Goal: Transaction & Acquisition: Purchase product/service

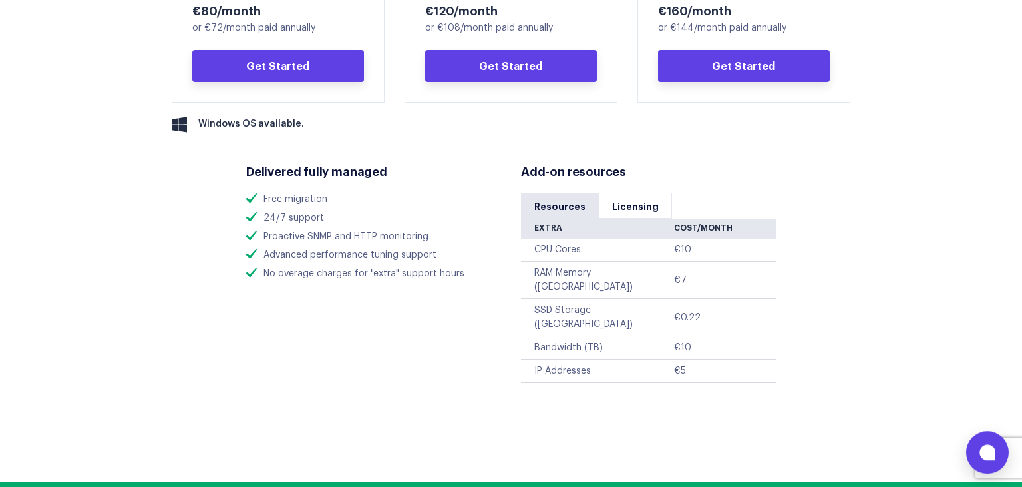
scroll to position [913, 0]
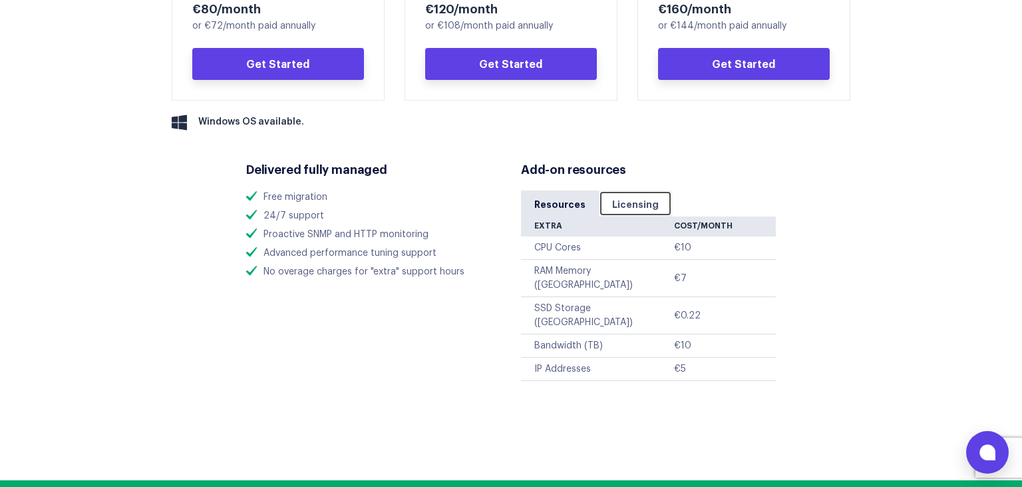
click at [632, 202] on link "Licensing" at bounding box center [635, 203] width 73 height 26
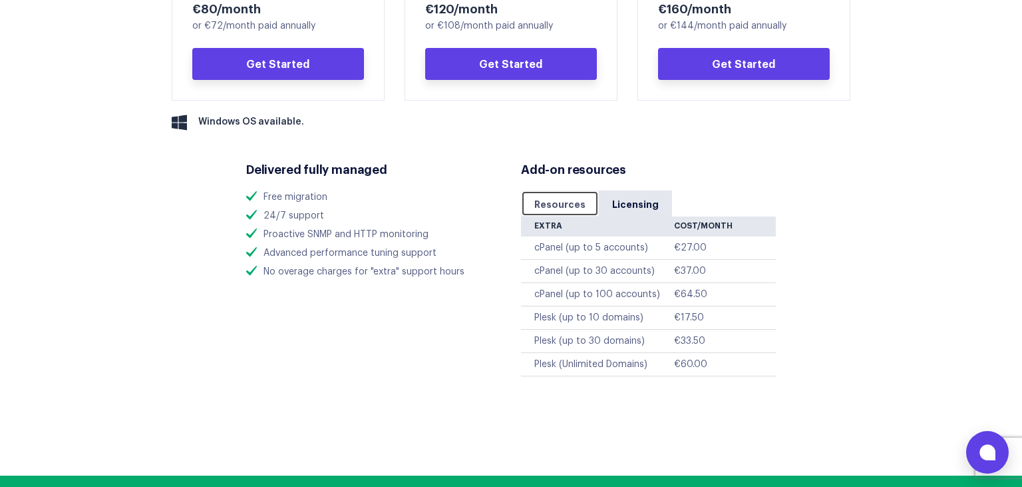
click at [564, 205] on link "Resources" at bounding box center [560, 203] width 78 height 26
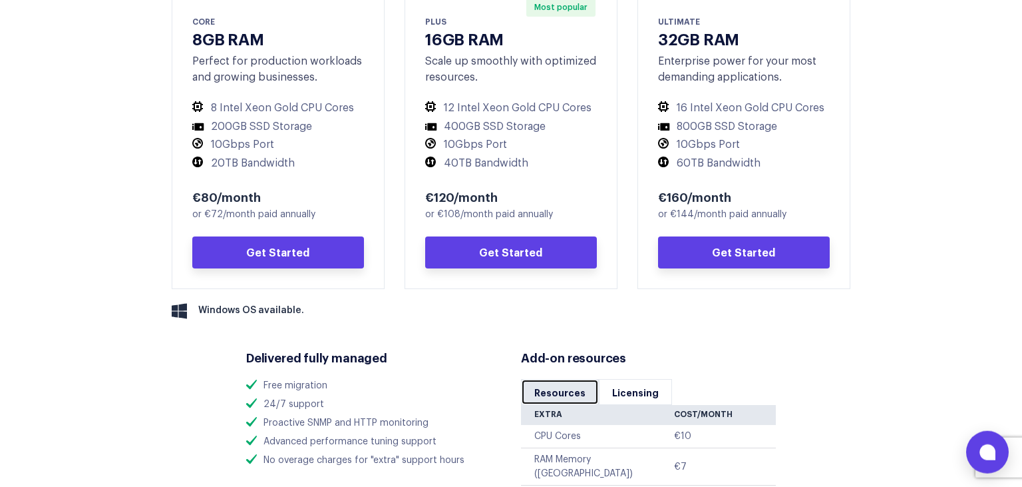
scroll to position [703, 0]
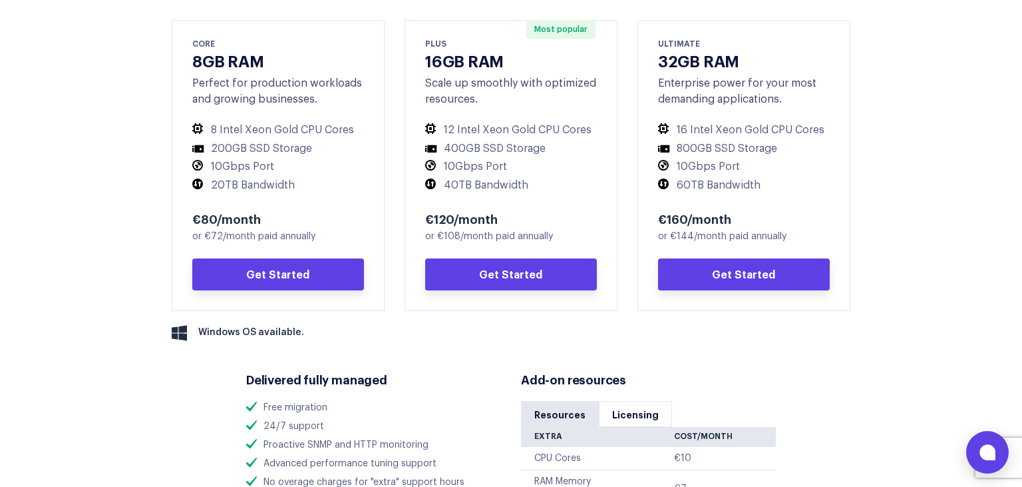
click at [458, 76] on div "Scale up smoothly with optimized resources." at bounding box center [511, 91] width 172 height 32
click at [456, 46] on div "PLUS" at bounding box center [511, 43] width 172 height 12
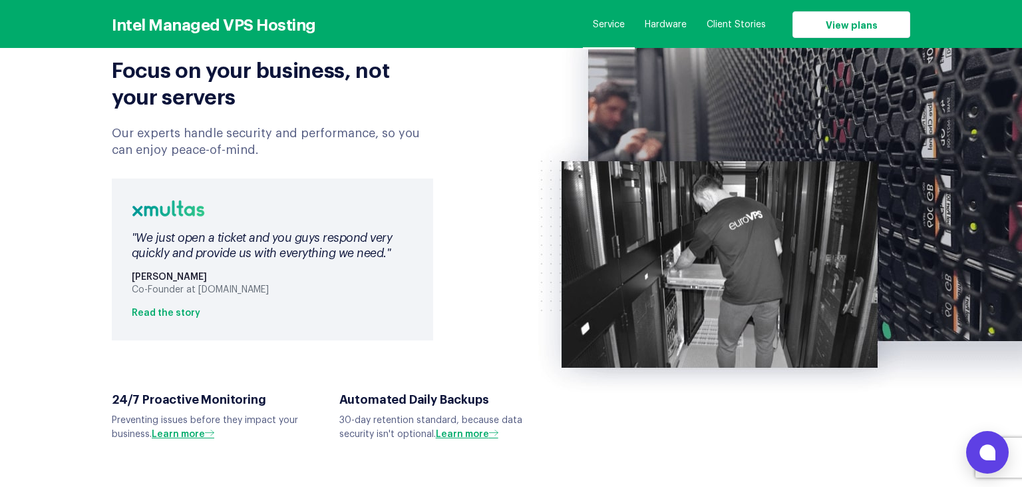
scroll to position [2812, 0]
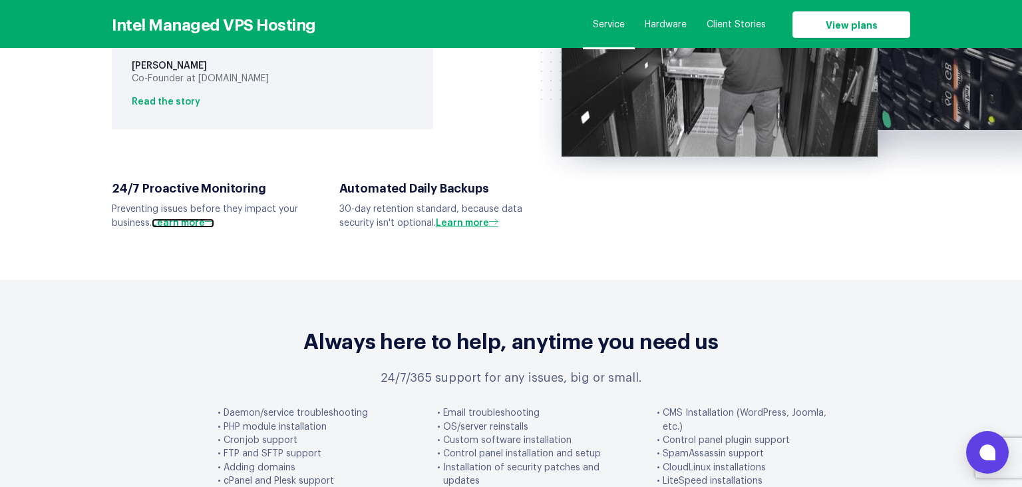
click at [180, 218] on link "Learn more" at bounding box center [183, 222] width 63 height 9
click at [475, 218] on link "Learn more" at bounding box center [467, 222] width 63 height 9
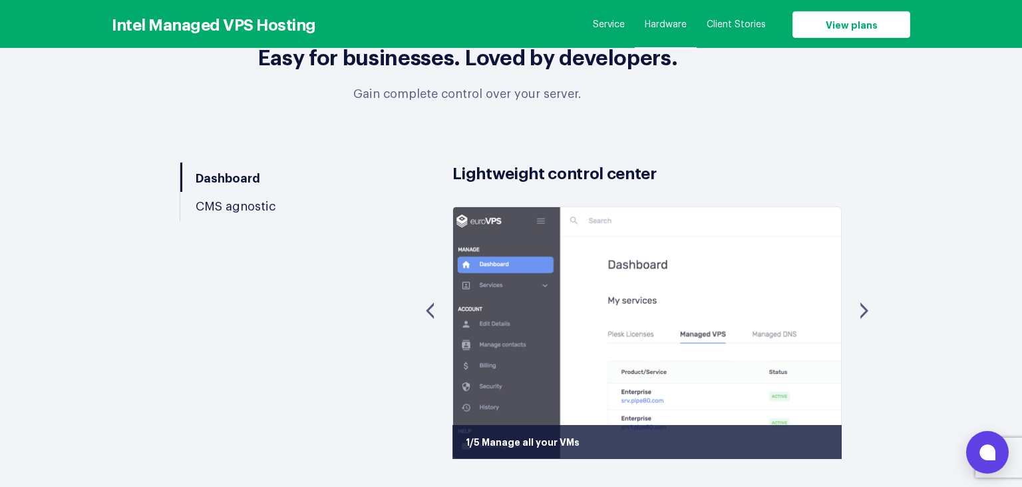
scroll to position [3936, 0]
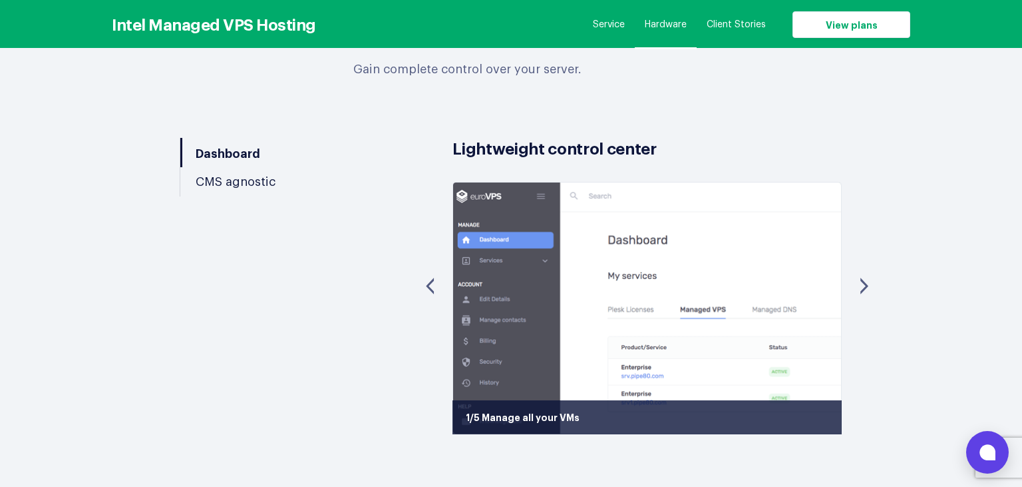
click at [859, 259] on div ">" at bounding box center [864, 286] width 51 height 54
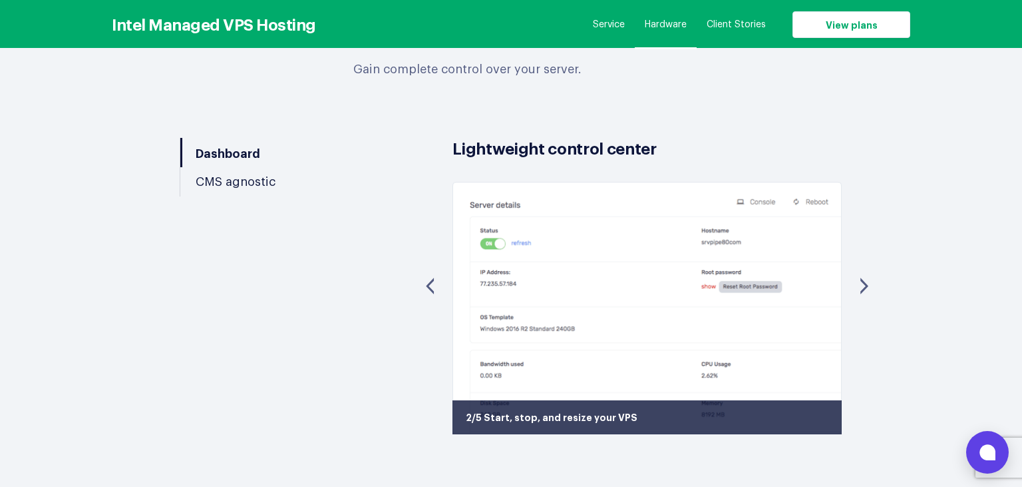
click at [863, 259] on div ">" at bounding box center [864, 286] width 51 height 54
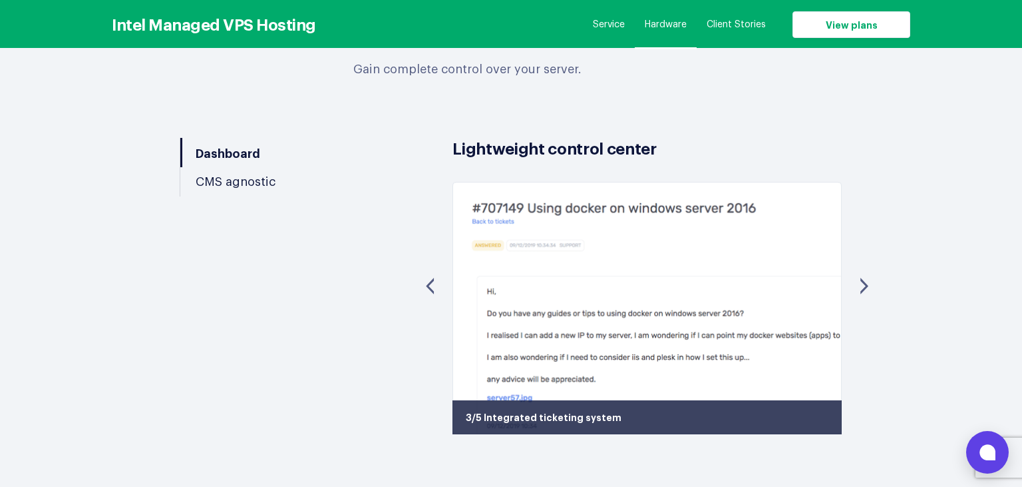
click at [863, 259] on div ">" at bounding box center [864, 286] width 51 height 54
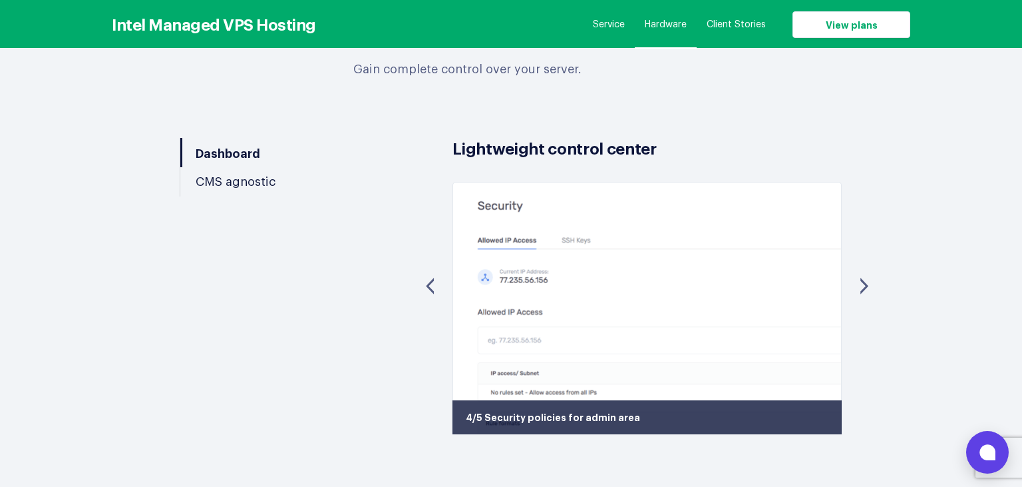
click at [863, 259] on div ">" at bounding box center [864, 286] width 51 height 54
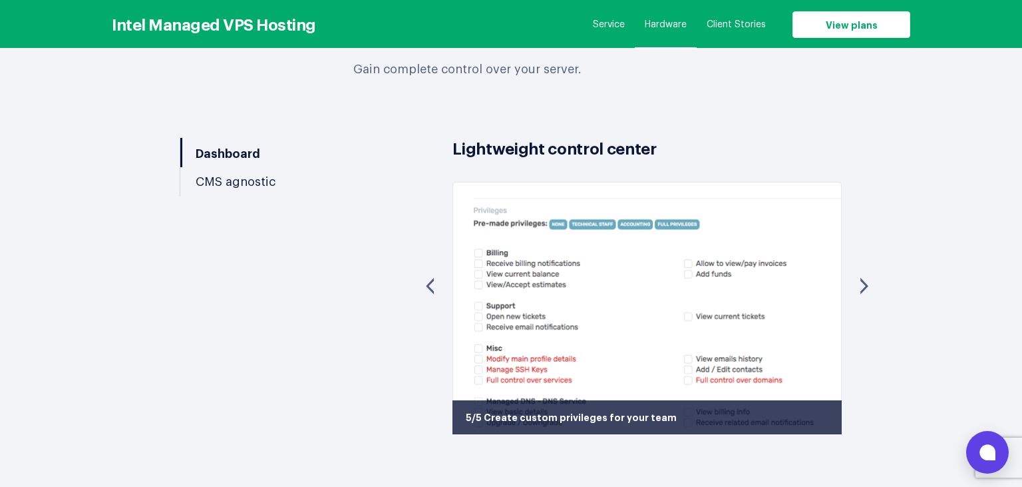
click at [863, 259] on div ">" at bounding box center [864, 286] width 51 height 54
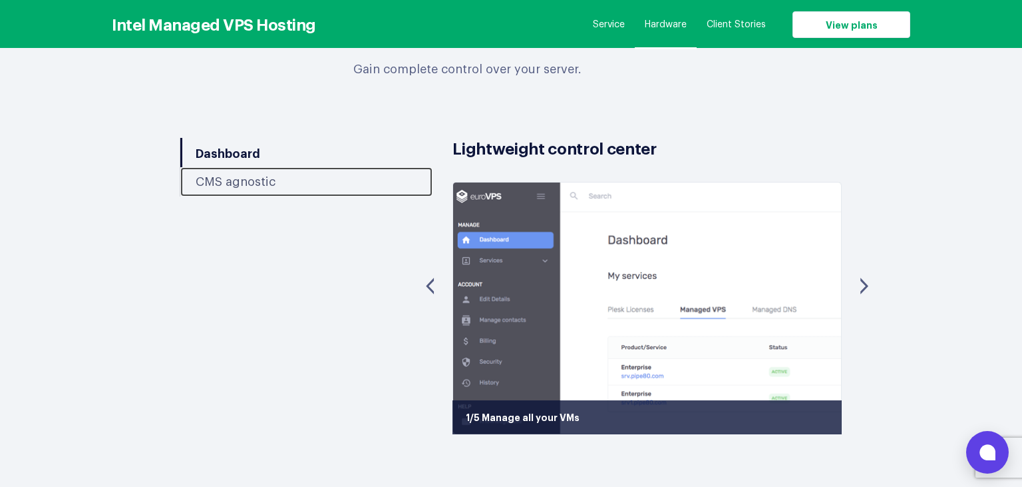
click at [204, 167] on link "CMS agnostic" at bounding box center [306, 181] width 252 height 29
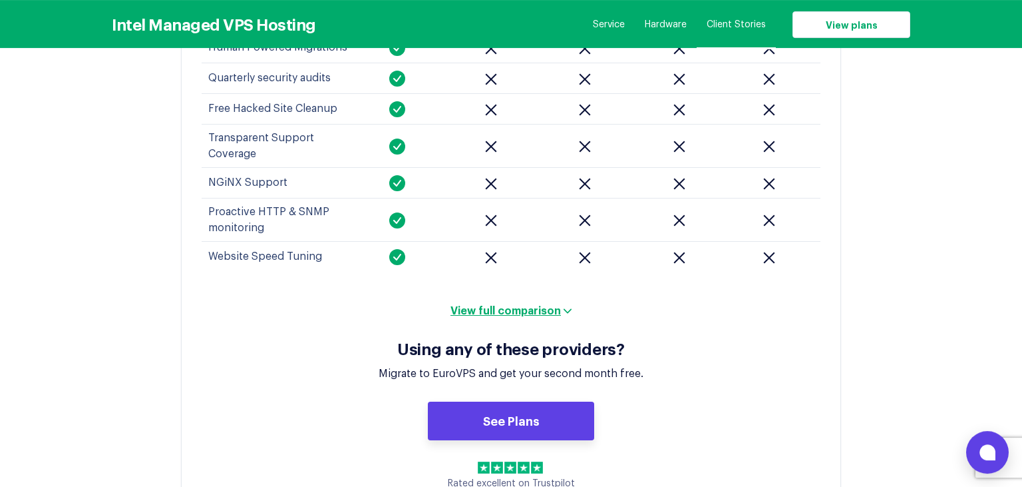
scroll to position [5623, 0]
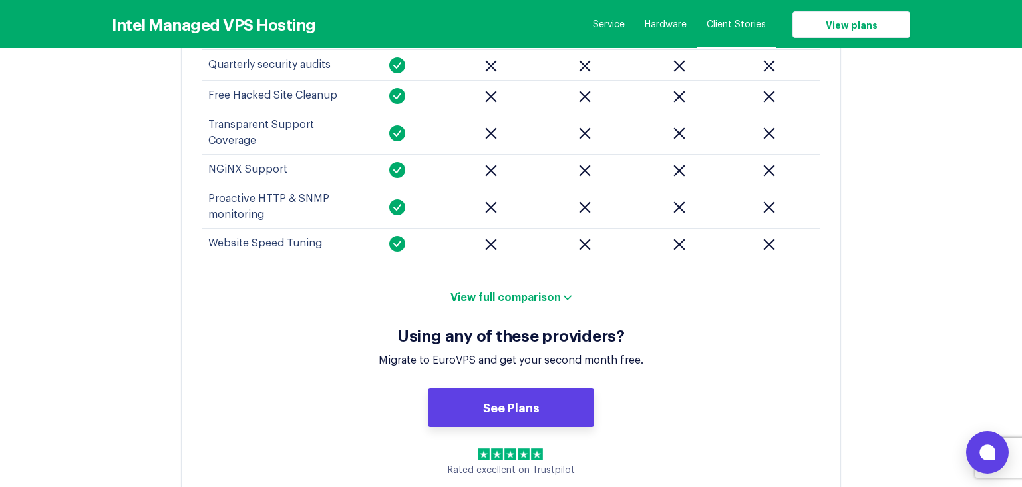
click at [504, 290] on button "View full comparison" at bounding box center [511, 296] width 129 height 13
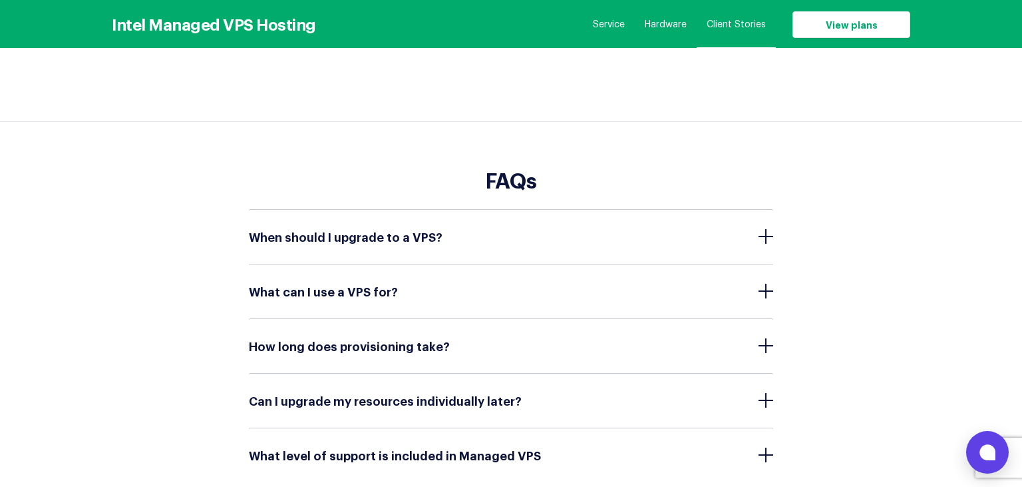
scroll to position [6045, 0]
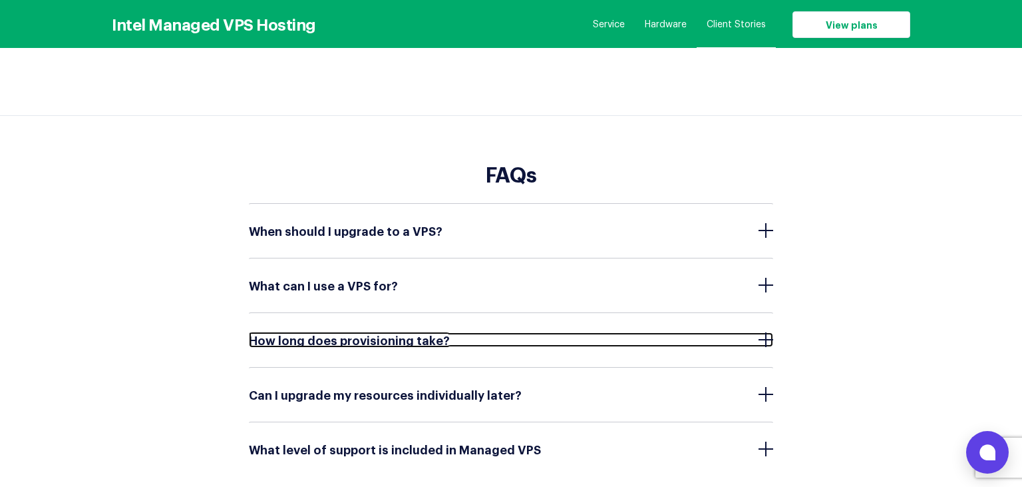
click at [294, 333] on span "How long does provisioning take?" at bounding box center [353, 339] width 208 height 13
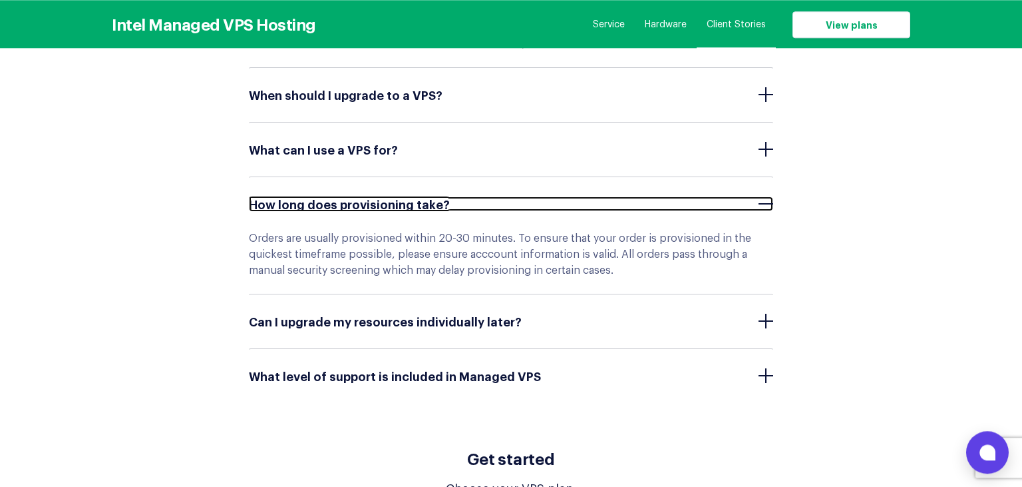
scroll to position [6185, 0]
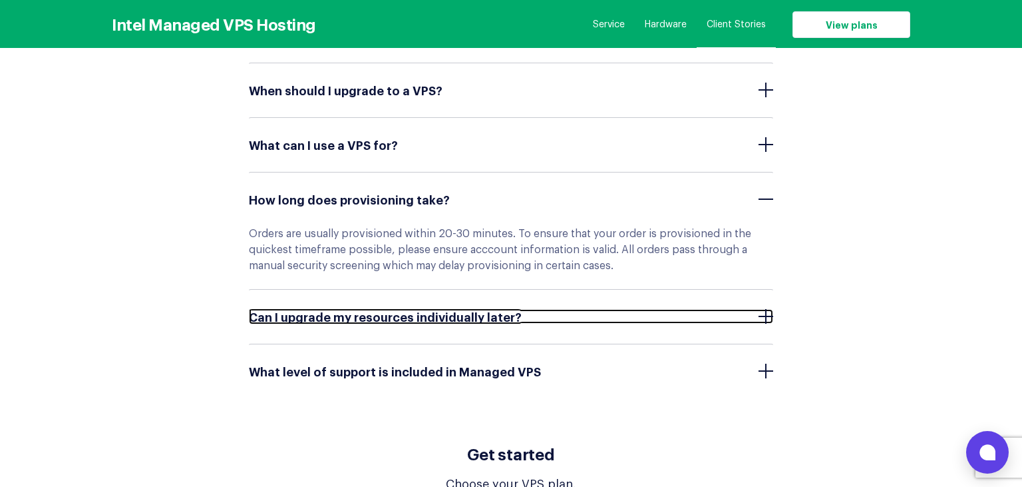
click at [303, 310] on span "Can I upgrade my resources individually later?" at bounding box center [389, 316] width 280 height 13
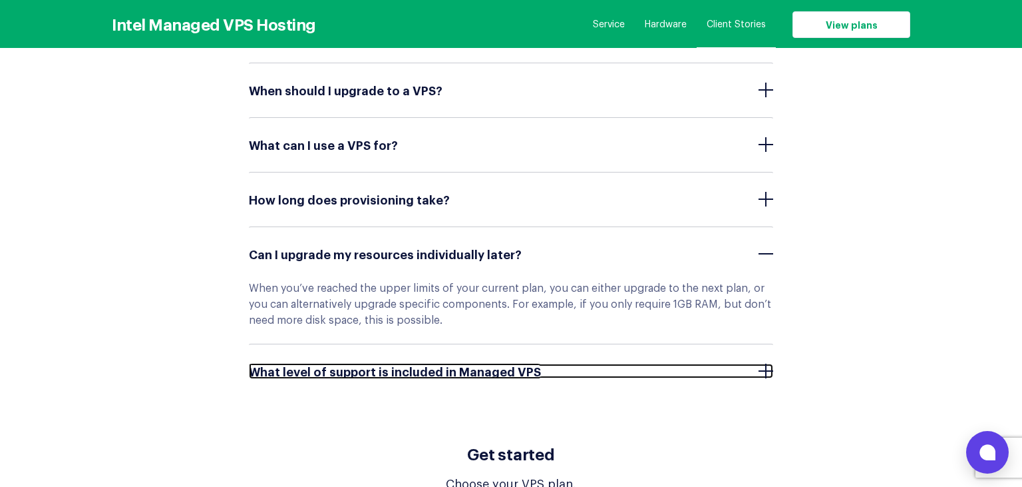
click at [305, 364] on span "What level of support is included in Managed VPS" at bounding box center [398, 370] width 299 height 13
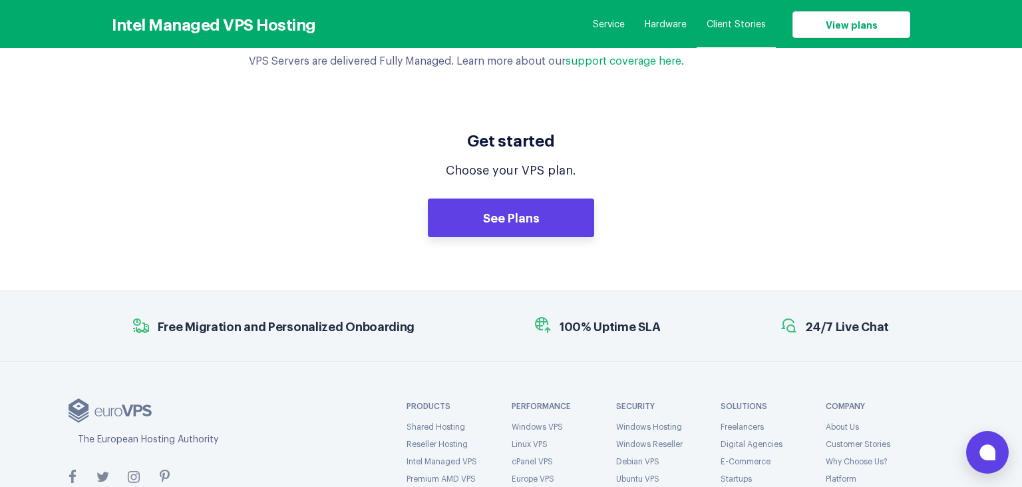
scroll to position [6476, 0]
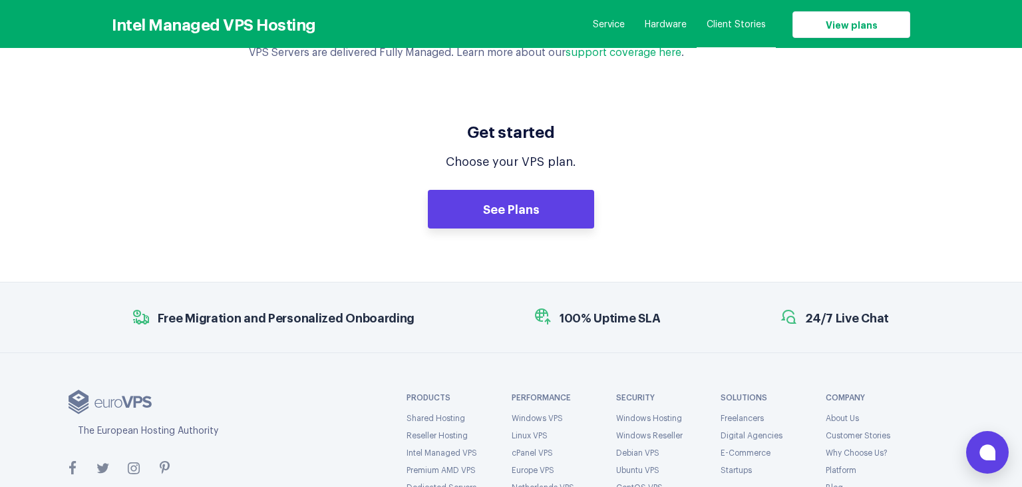
click at [131, 424] on div "The European Hosting Authority" at bounding box center [214, 431] width 272 height 14
click at [837, 483] on link "Blog" at bounding box center [834, 487] width 17 height 8
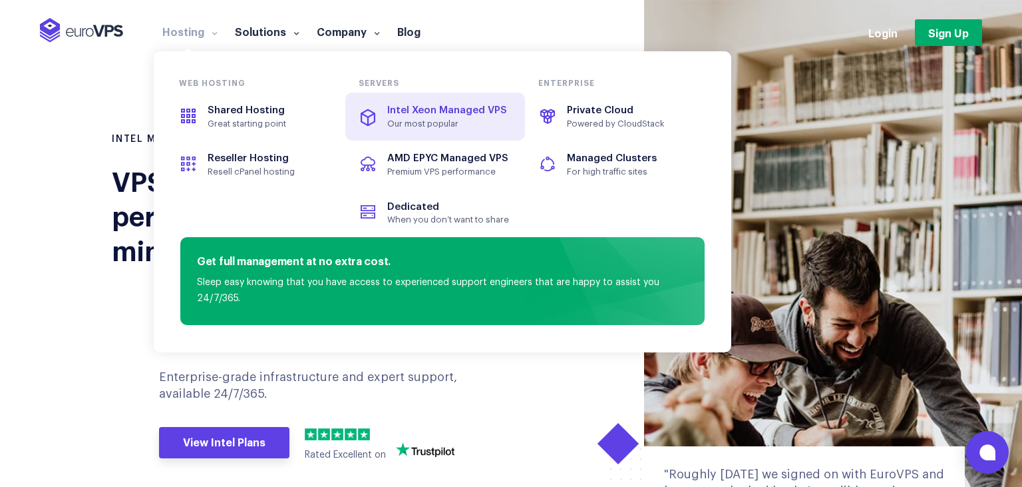
click at [439, 106] on span "Intel Xeon Managed VPS" at bounding box center [435, 110] width 149 height 15
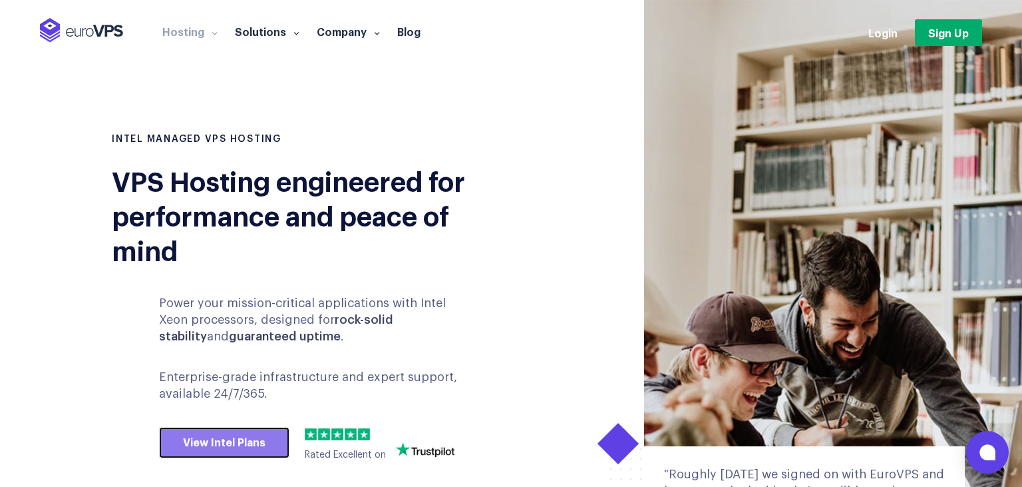
click at [225, 443] on link "View Intel Plans" at bounding box center [224, 443] width 130 height 32
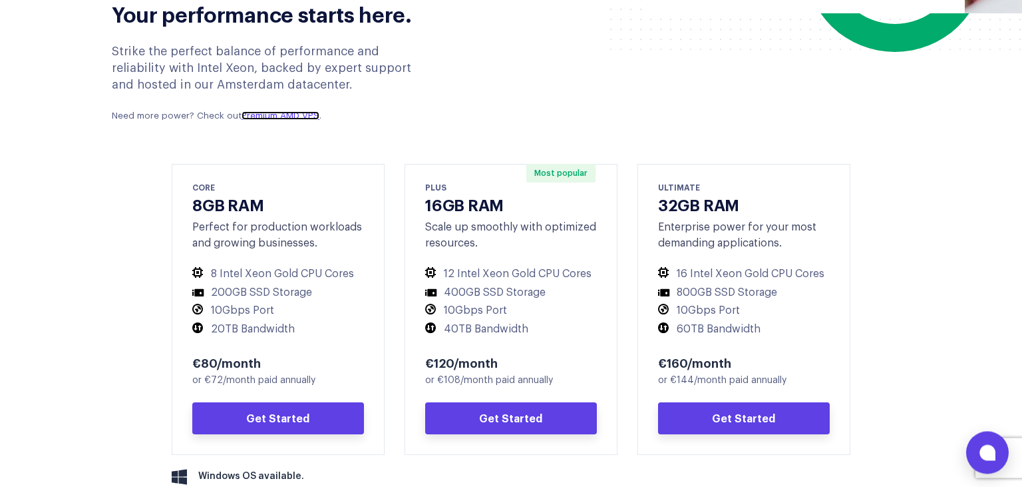
scroll to position [558, 0]
click at [273, 117] on link "Premium AMD VPS" at bounding box center [281, 116] width 78 height 9
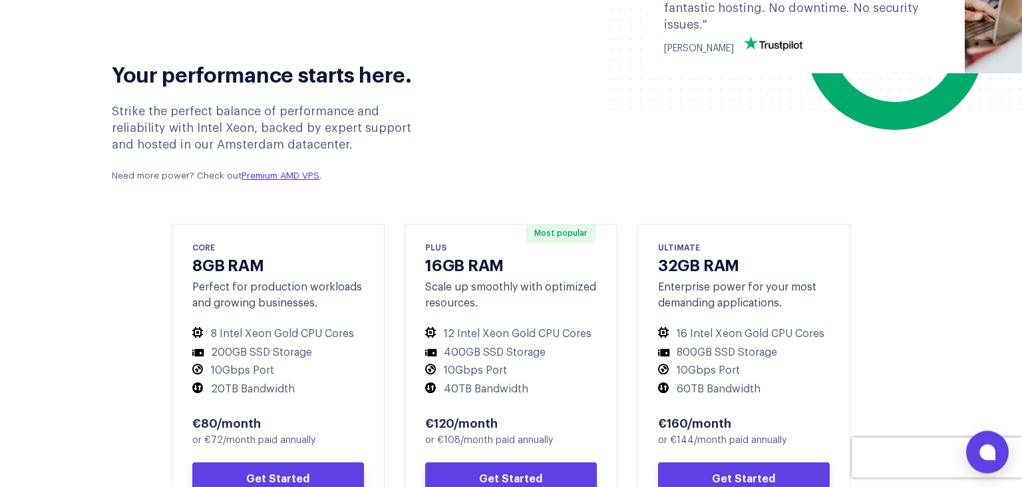
scroll to position [555, 0]
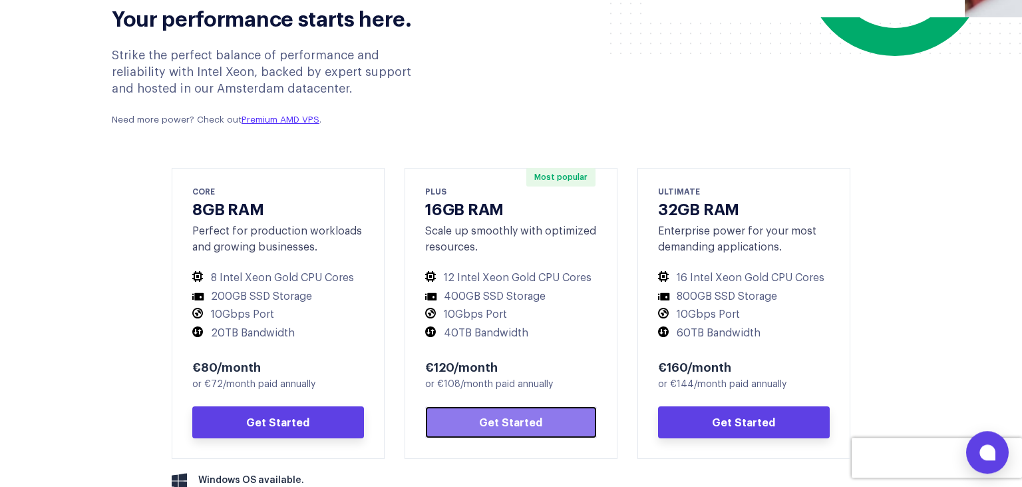
click at [514, 419] on link "Get Started" at bounding box center [511, 422] width 172 height 32
